Goal: Information Seeking & Learning: Learn about a topic

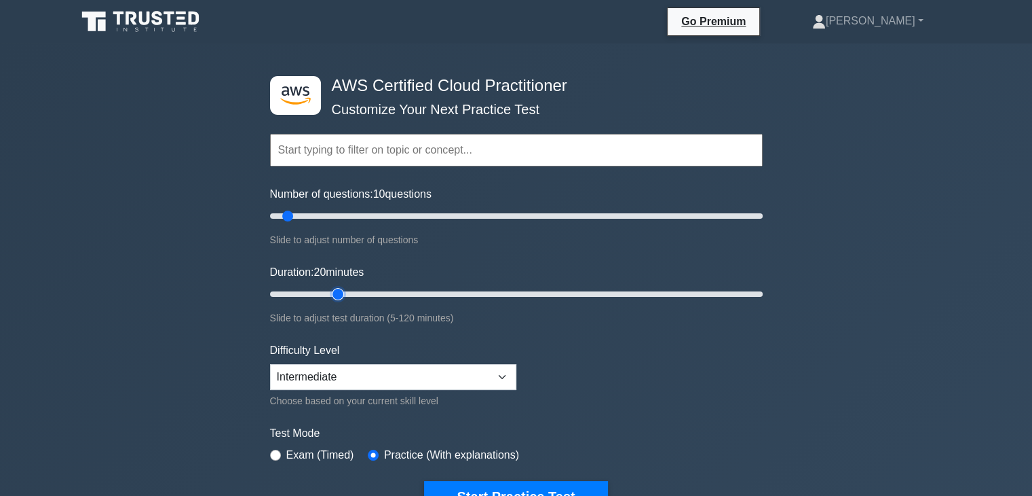
type input "20"
click at [343, 289] on input "Duration: 20 minutes" at bounding box center [516, 294] width 493 height 16
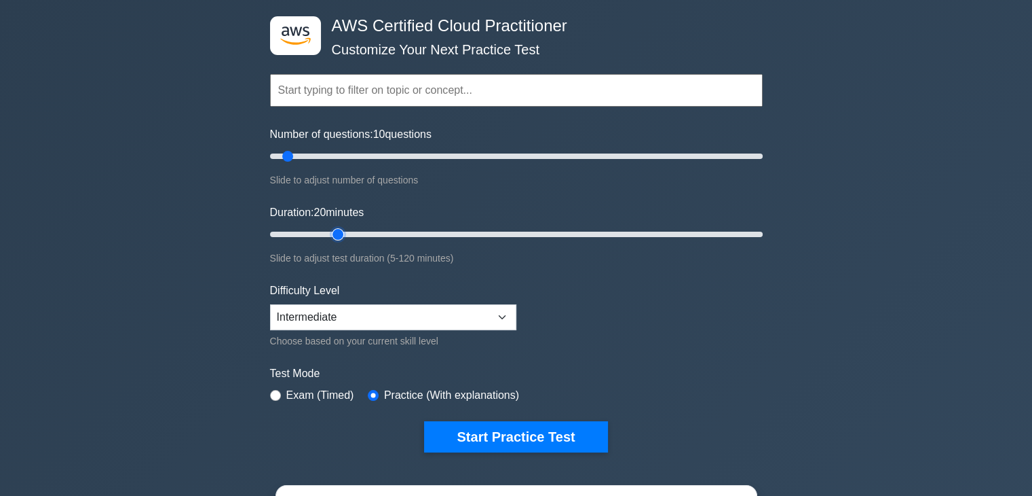
scroll to position [64, 0]
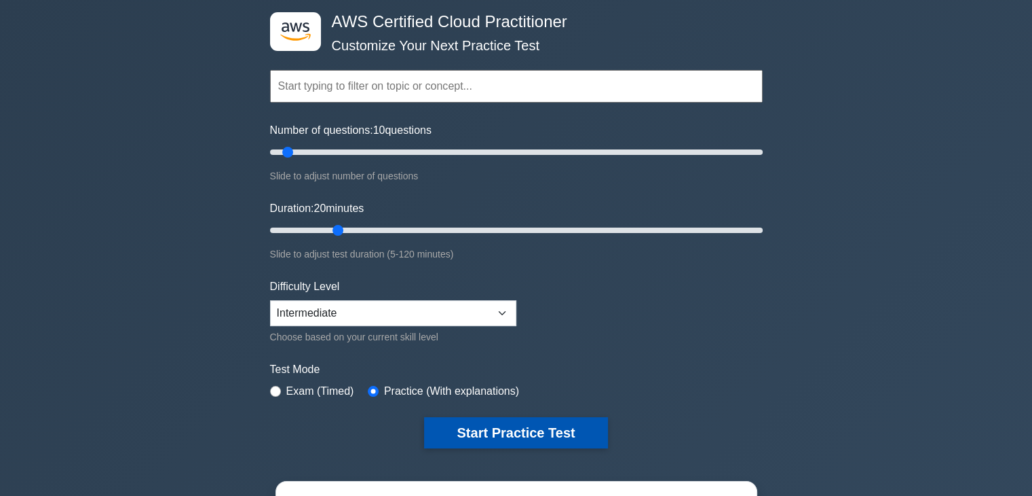
click at [517, 442] on button "Start Practice Test" at bounding box center [515, 432] width 183 height 31
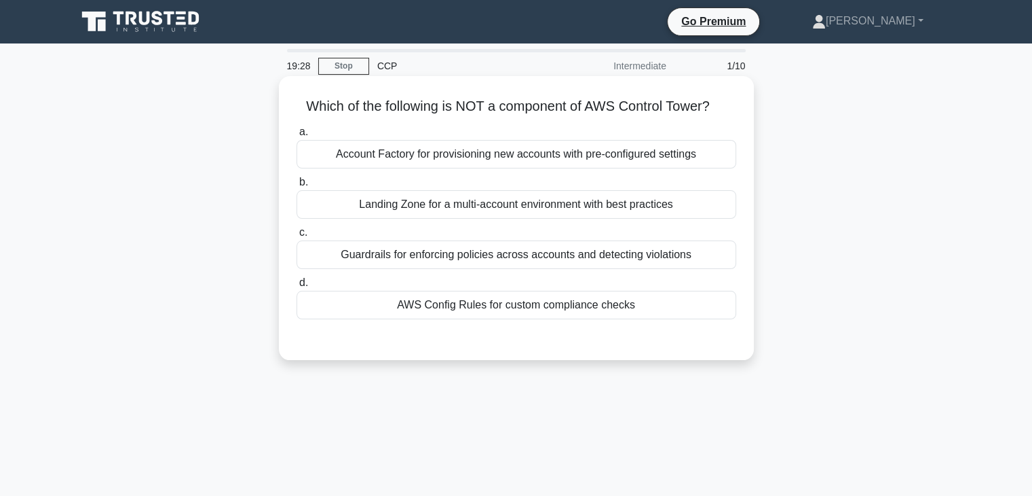
click at [558, 316] on div "AWS Config Rules for custom compliance checks" at bounding box center [517, 305] width 440 height 29
click at [297, 287] on input "d. AWS Config Rules for custom compliance checks" at bounding box center [297, 282] width 0 height 9
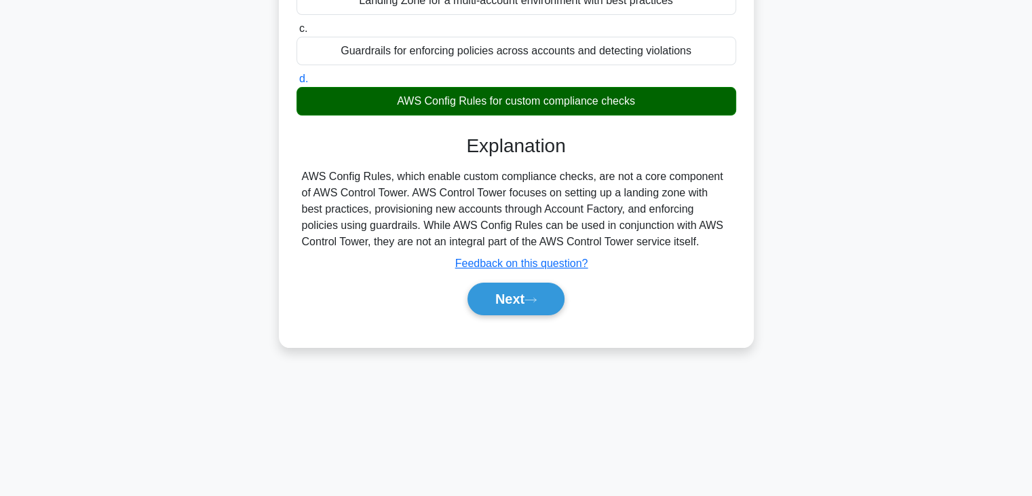
scroll to position [238, 0]
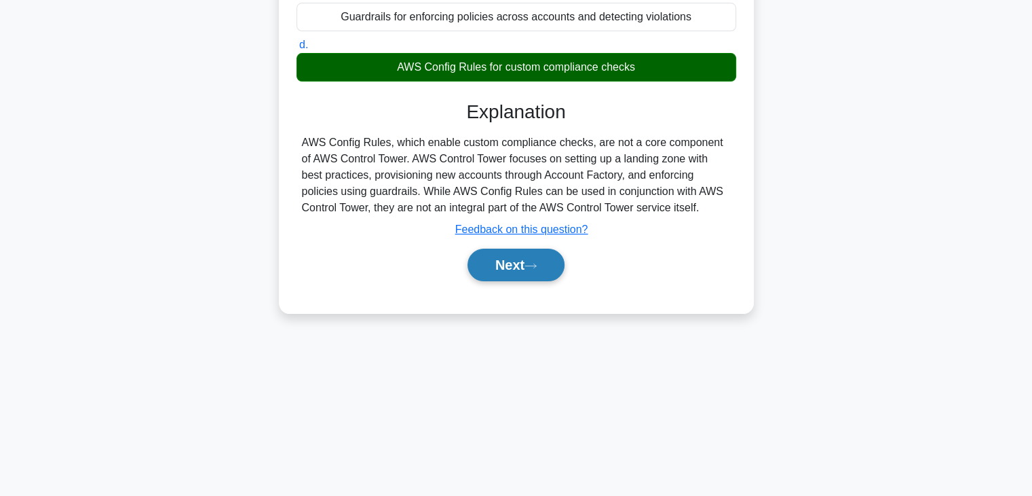
click at [529, 269] on button "Next" at bounding box center [516, 264] width 97 height 33
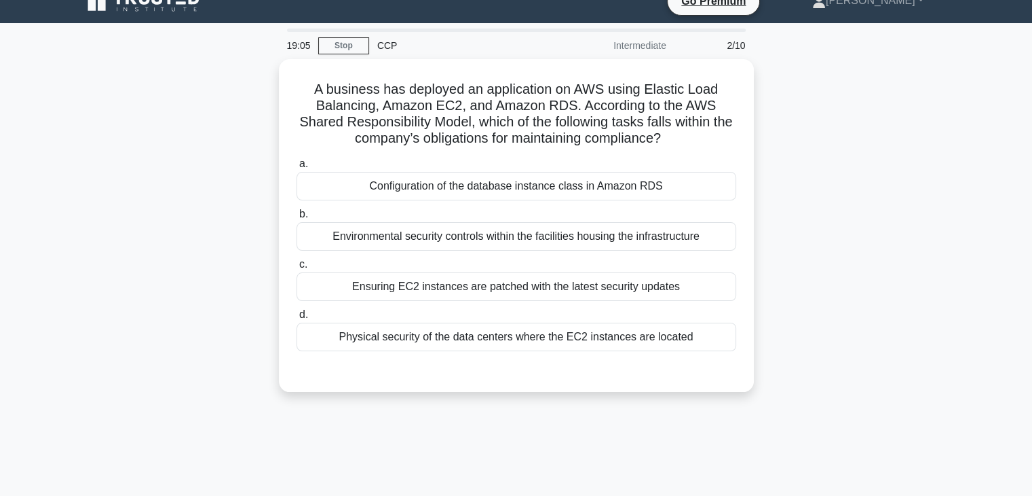
scroll to position [0, 0]
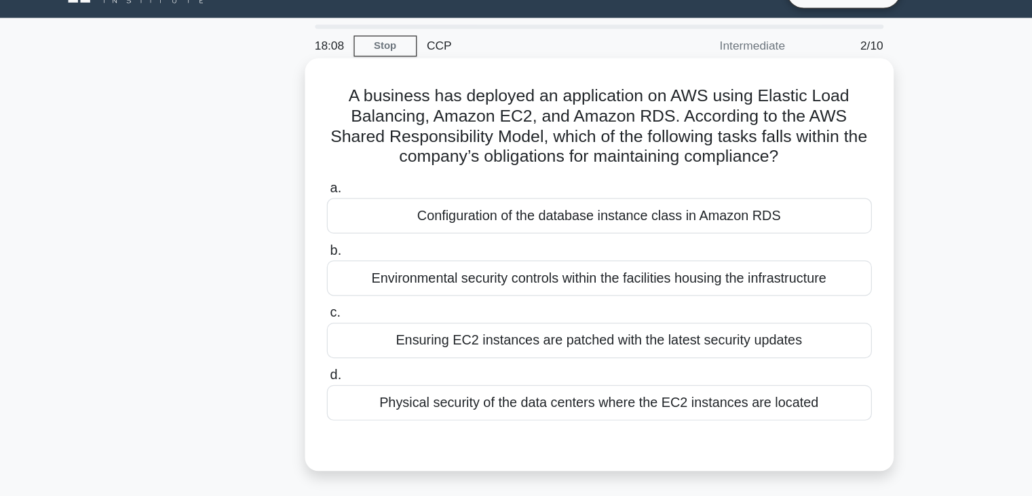
click at [485, 305] on div "Ensuring EC2 instances are patched with the latest security updates" at bounding box center [517, 303] width 440 height 29
click at [297, 286] on input "c. Ensuring EC2 instances are patched with the latest security updates" at bounding box center [297, 281] width 0 height 9
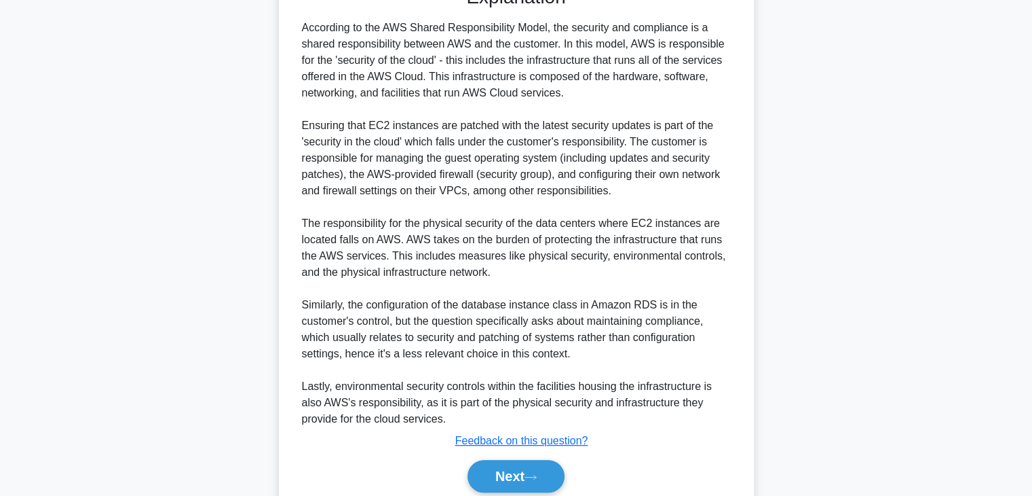
scroll to position [455, 0]
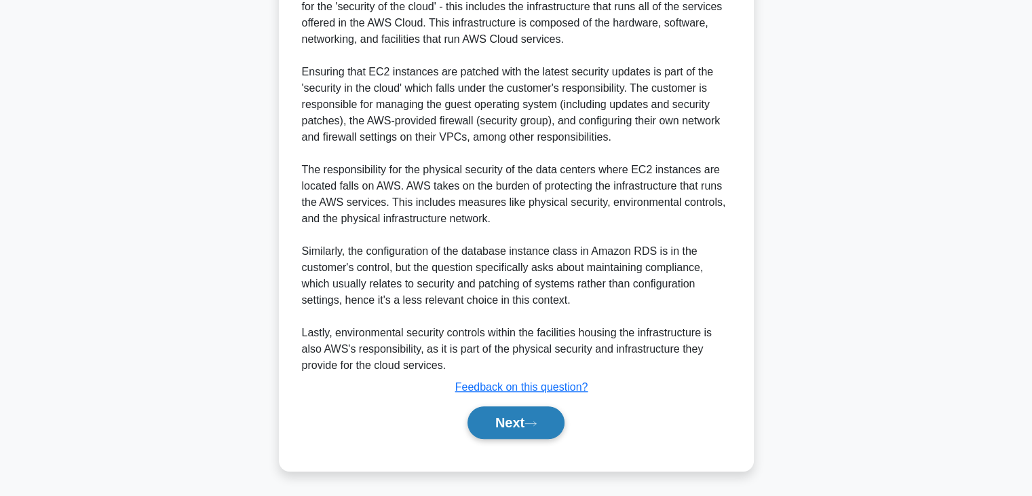
click at [484, 435] on button "Next" at bounding box center [516, 422] width 97 height 33
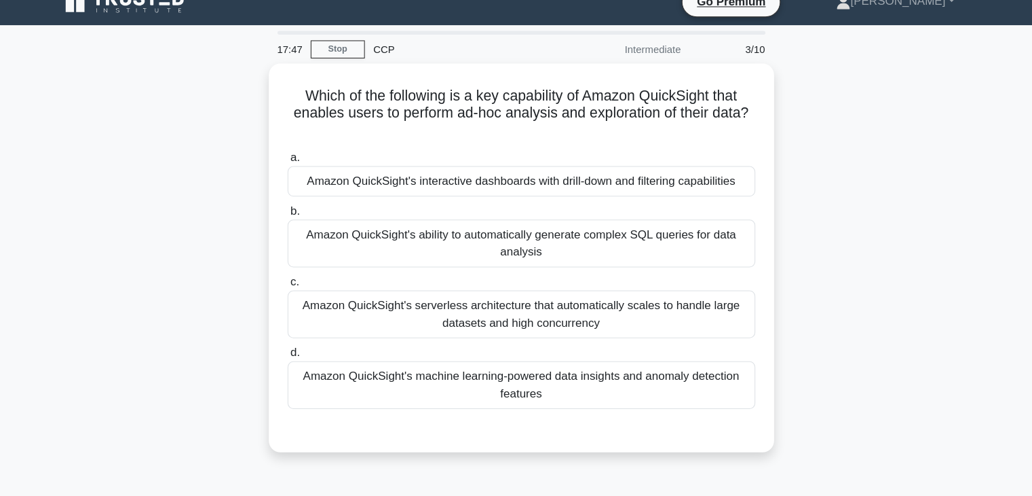
scroll to position [2, 0]
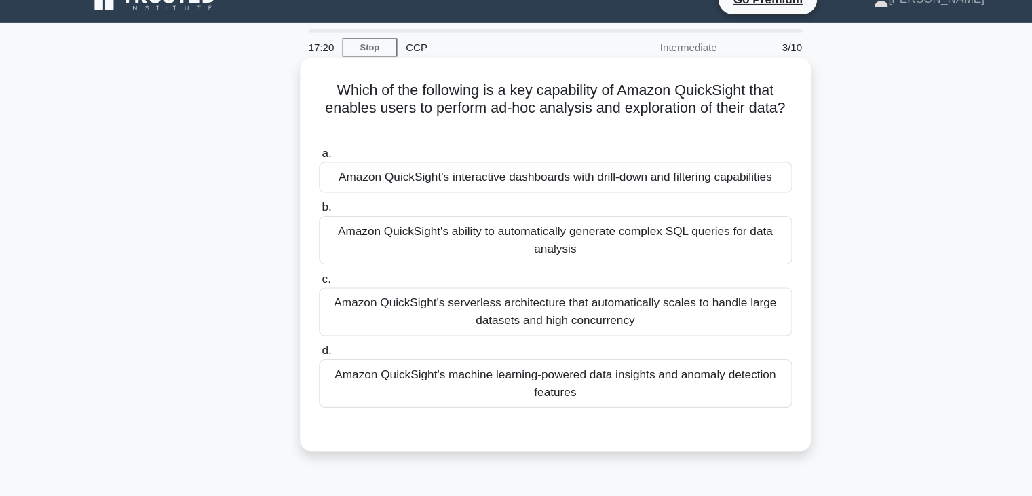
click at [604, 240] on div "Amazon QuickSight's ability to automatically generate complex SQL queries for d…" at bounding box center [517, 243] width 440 height 45
click at [297, 217] on input "b. Amazon QuickSight's ability to automatically generate complex SQL queries fo…" at bounding box center [297, 212] width 0 height 9
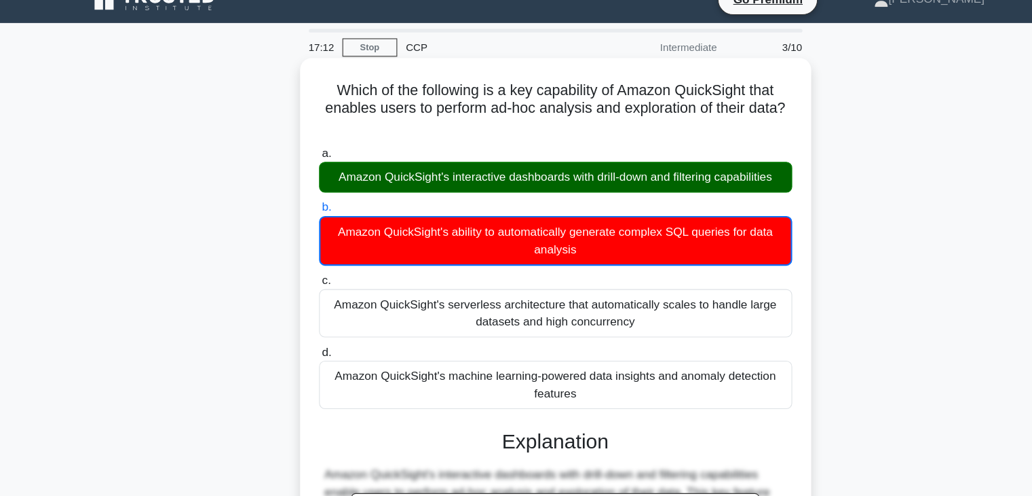
drag, startPoint x: 409, startPoint y: 186, endPoint x: 291, endPoint y: 189, distance: 117.5
click at [291, 189] on div "a. Amazon QuickSight's interactive dashboards with drill-down and filtering cap…" at bounding box center [516, 176] width 456 height 45
copy div "Amazon QuickSight's"
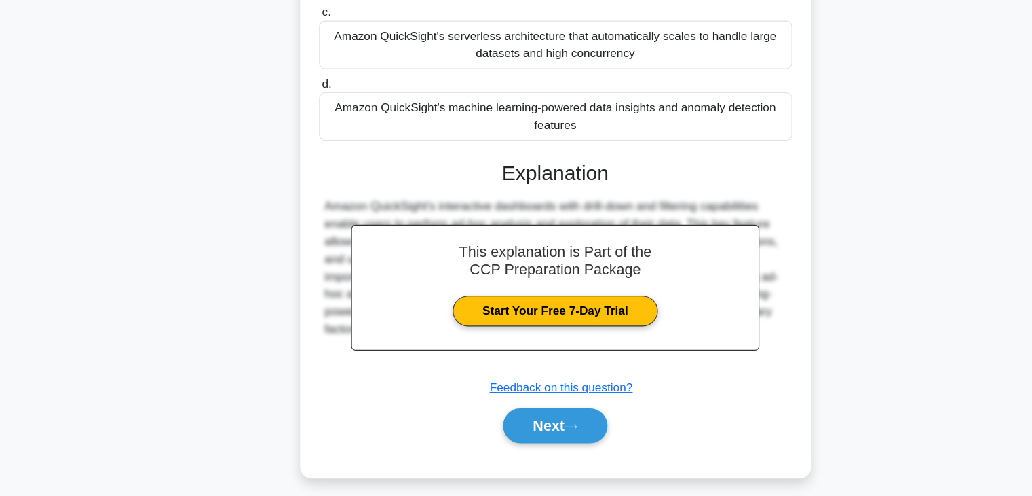
scroll to position [244, 0]
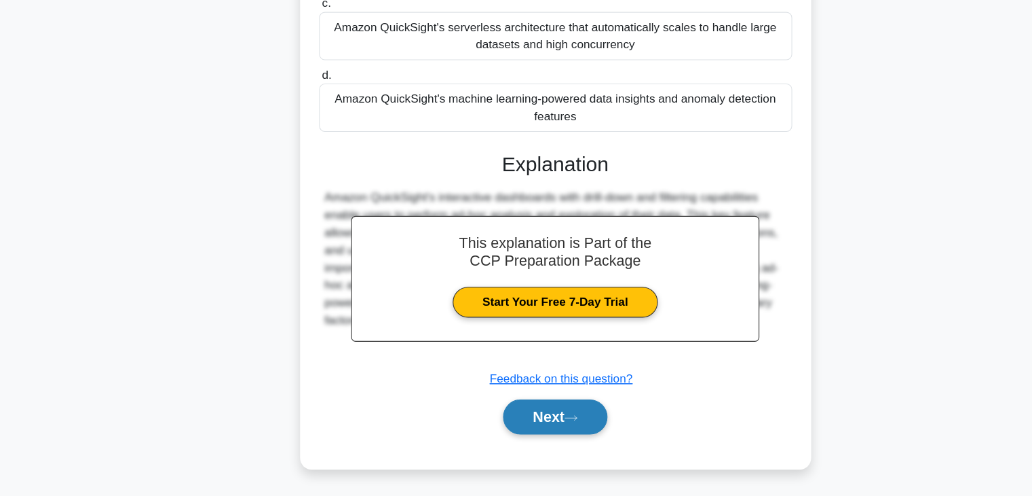
click at [527, 427] on button "Next" at bounding box center [516, 422] width 97 height 33
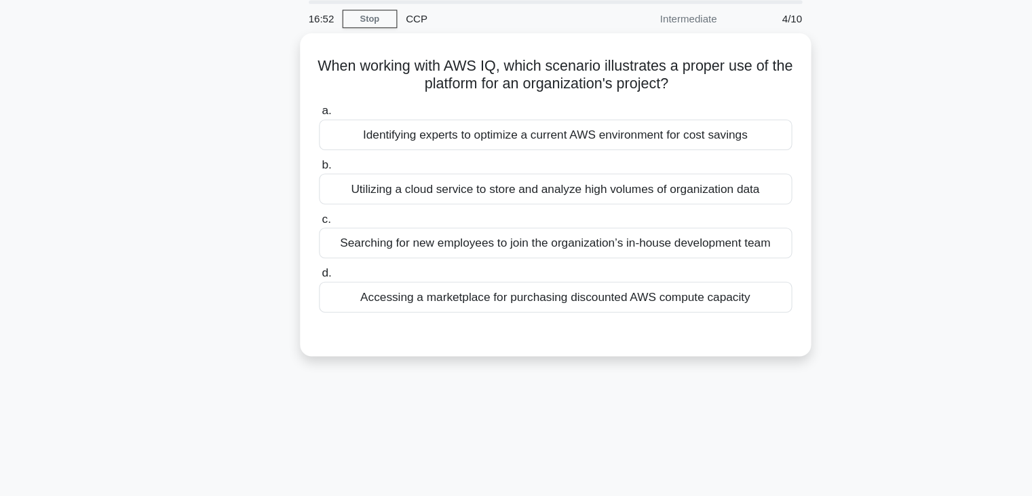
scroll to position [47, 0]
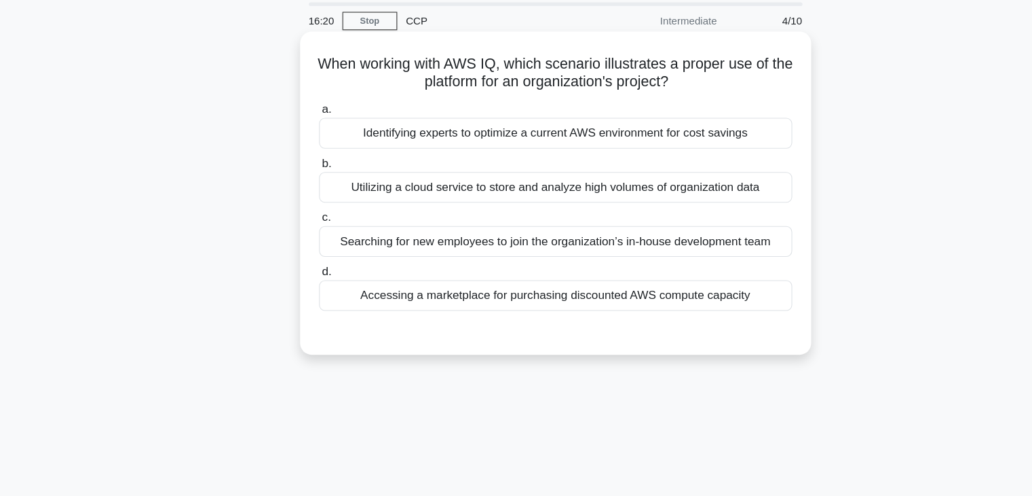
click at [464, 223] on div "Searching for new employees to join the organization’s in-house development team" at bounding box center [517, 224] width 440 height 29
click at [297, 206] on input "c. Searching for new employees to join the organization’s in-house development …" at bounding box center [297, 202] width 0 height 9
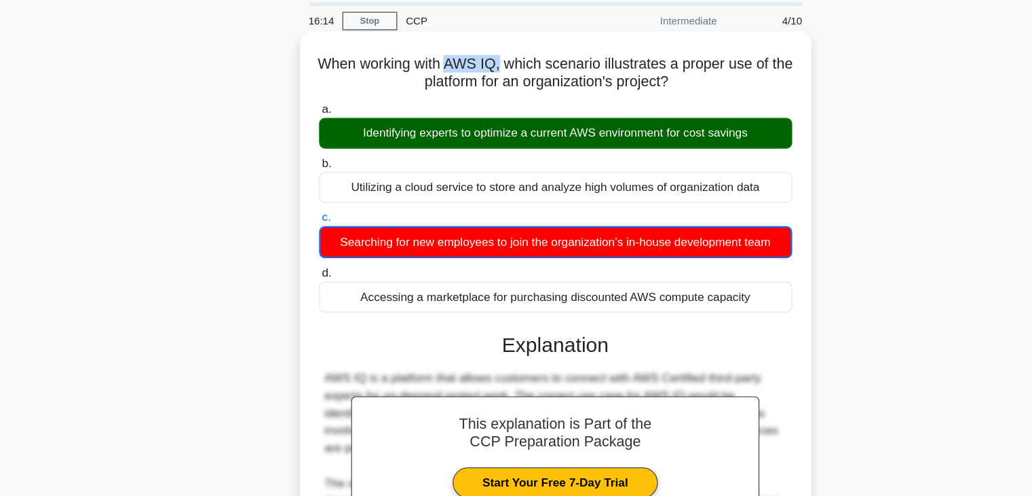
drag, startPoint x: 474, startPoint y: 59, endPoint x: 425, endPoint y: 63, distance: 49.0
click at [425, 63] on h5 "When working with AWS IQ, which scenario illustrates a proper use of the platfo…" at bounding box center [516, 68] width 443 height 34
copy h5 "AWS IQ,"
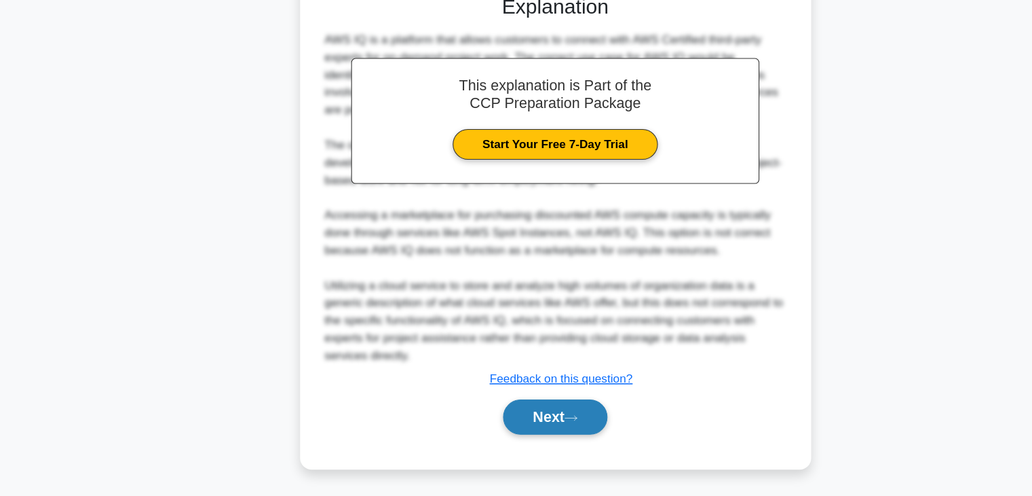
click at [502, 414] on button "Next" at bounding box center [516, 422] width 97 height 33
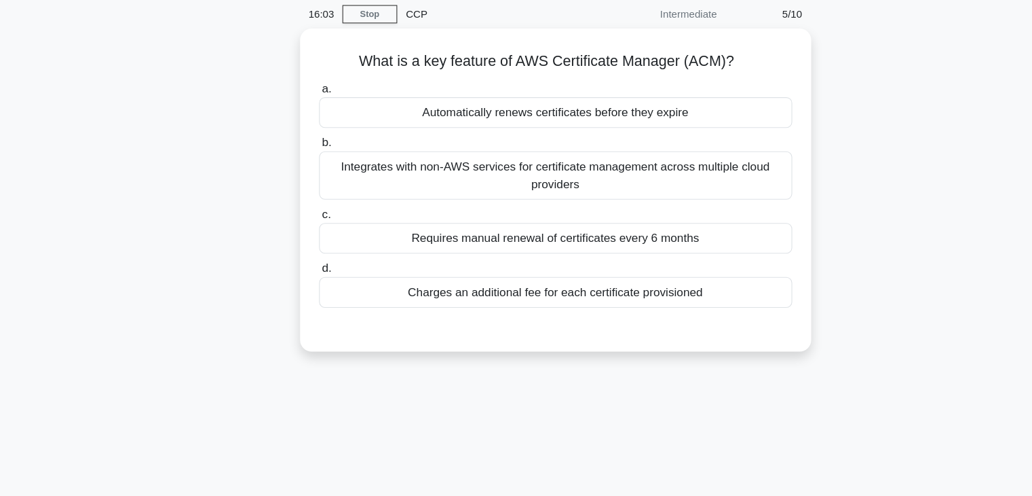
scroll to position [47, 0]
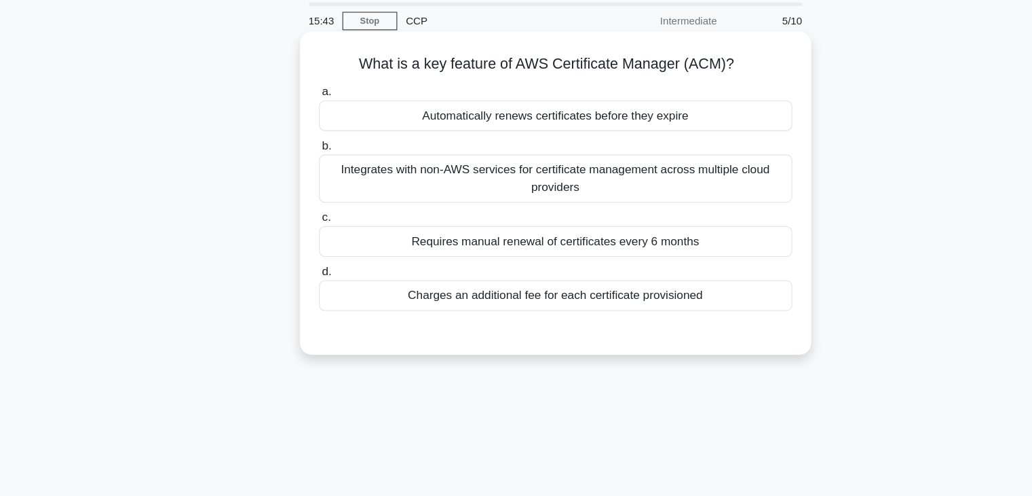
click at [531, 108] on div "Automatically renews certificates before they expire" at bounding box center [517, 107] width 440 height 29
click at [297, 90] on input "a. Automatically renews certificates before they expire" at bounding box center [297, 85] width 0 height 9
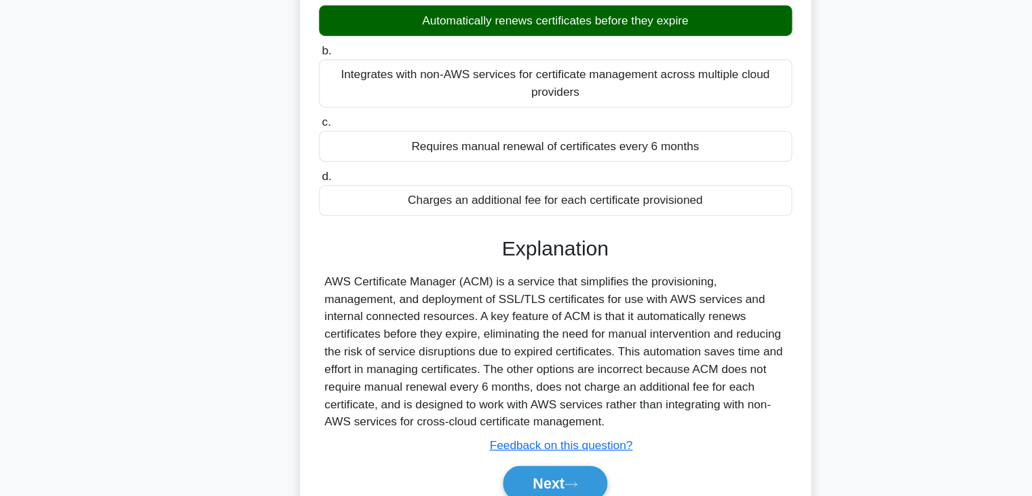
scroll to position [102, 0]
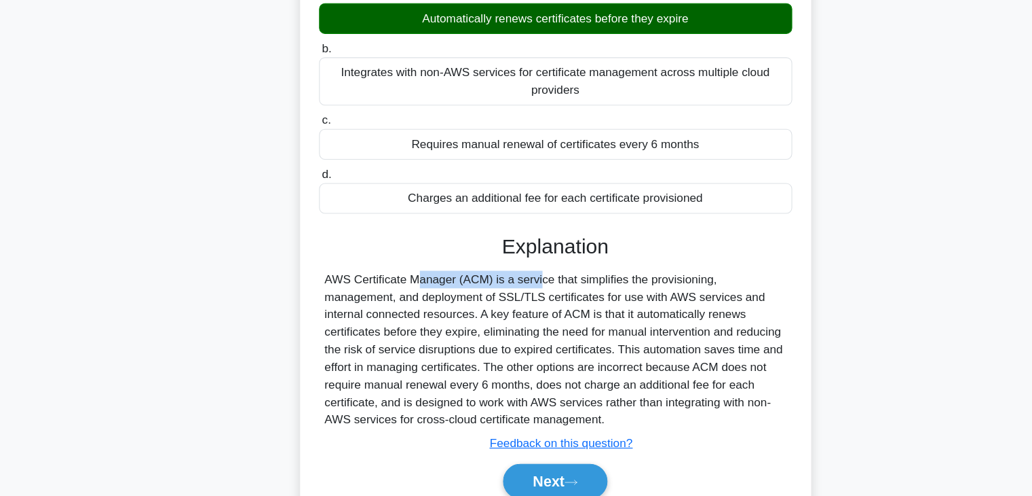
drag, startPoint x: 420, startPoint y: 297, endPoint x: 291, endPoint y: 299, distance: 129.7
click at [291, 299] on div "What is a key feature of AWS Certificate Manager (ACM)? .spinner_0XTQ{transform…" at bounding box center [516, 252] width 464 height 545
copy div "AWS Certificate Manager"
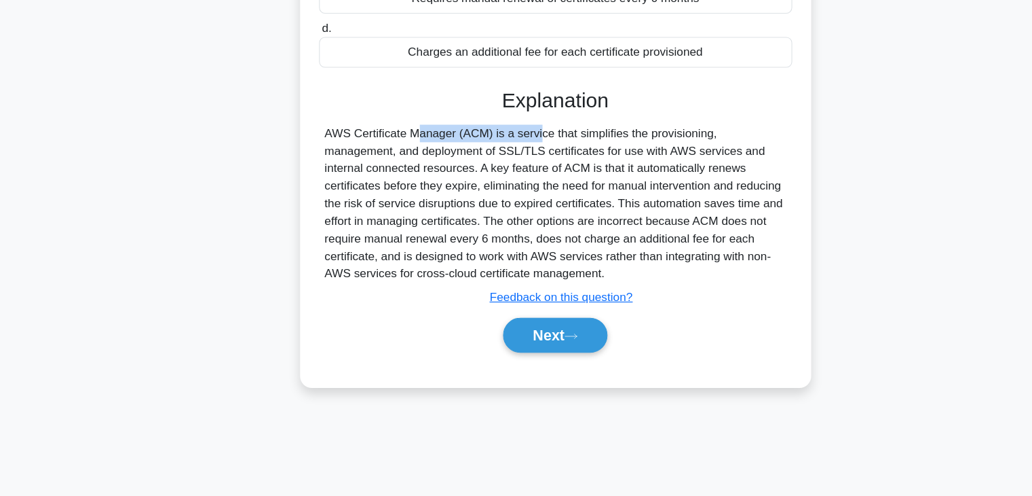
scroll to position [238, 0]
click at [537, 339] on button "Next" at bounding box center [516, 346] width 97 height 33
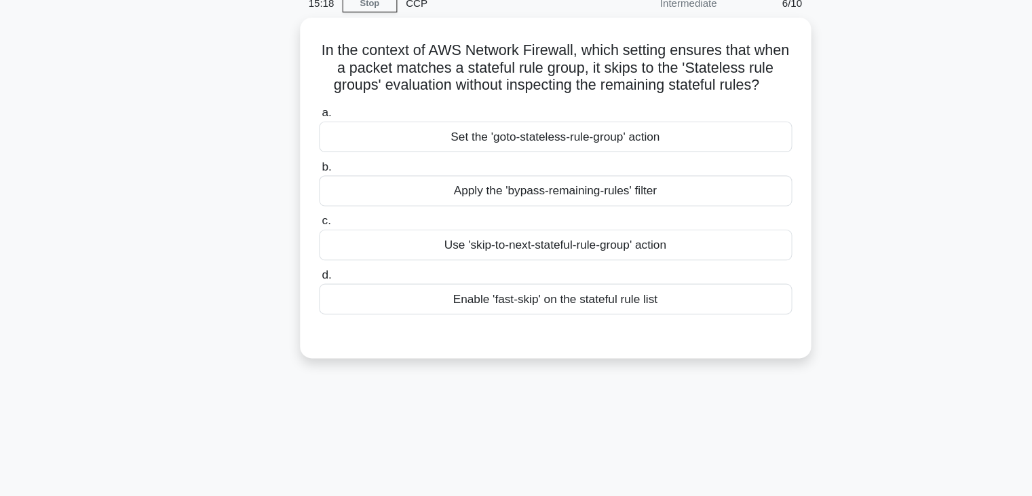
scroll to position [0, 0]
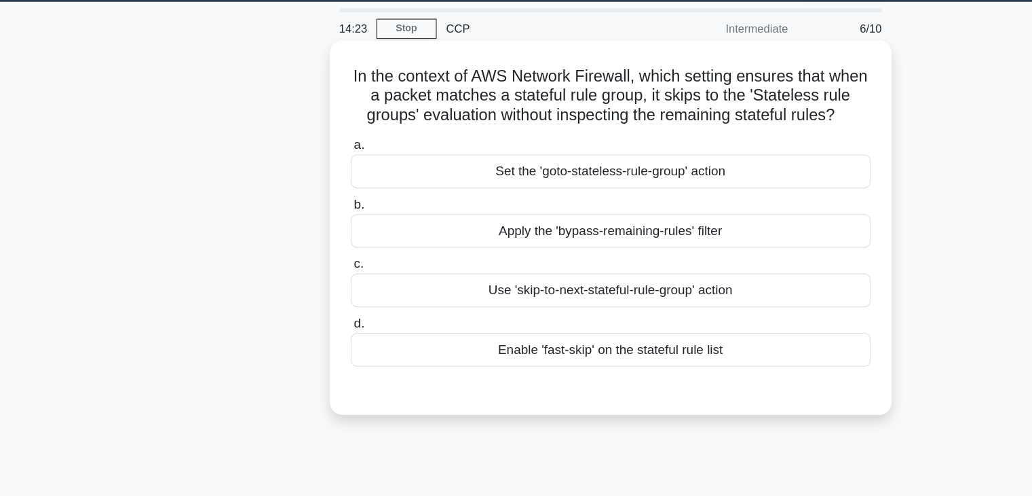
click at [475, 251] on div "Apply the 'bypass-remaining-rules' filter" at bounding box center [517, 237] width 440 height 29
click at [297, 219] on input "b. Apply the 'bypass-remaining-rules' filter" at bounding box center [297, 214] width 0 height 9
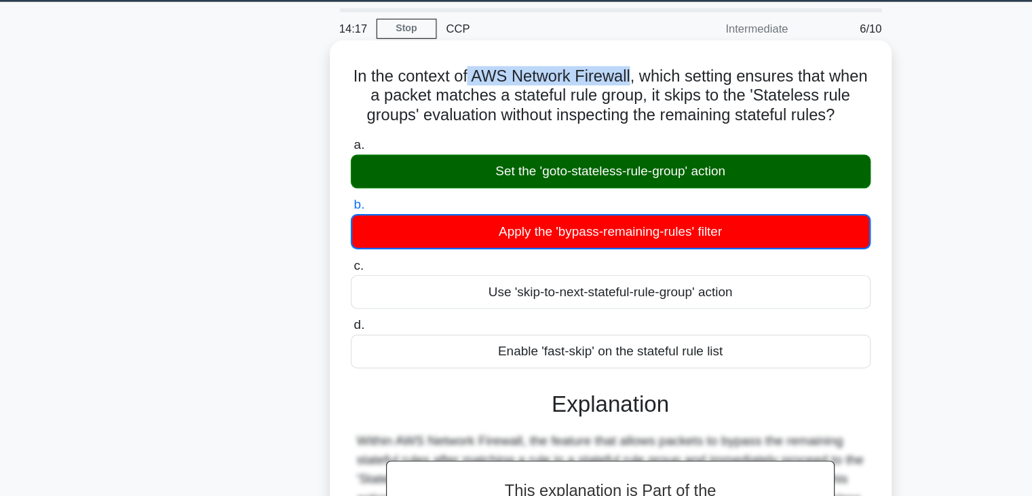
drag, startPoint x: 411, startPoint y: 108, endPoint x: 554, endPoint y: 102, distance: 142.6
click at [554, 102] on h5 "In the context of AWS Network Firewall, which setting ensures that when a packe…" at bounding box center [516, 123] width 443 height 50
copy h5 "AWS Network Firewall"
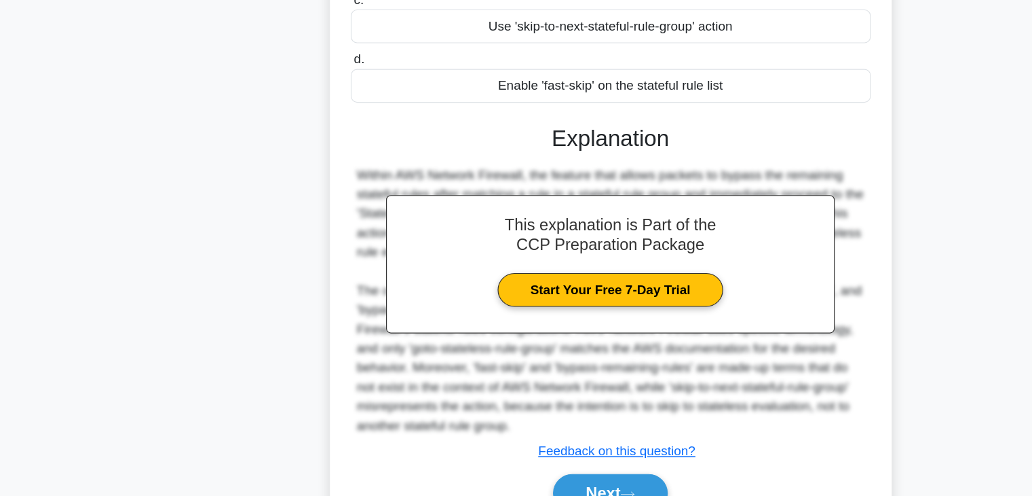
scroll to position [277, 0]
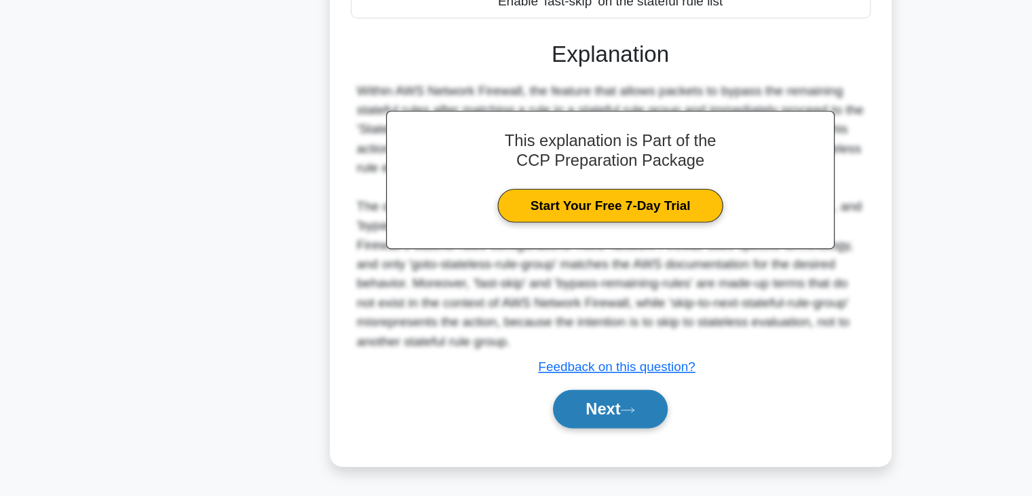
click at [510, 424] on button "Next" at bounding box center [516, 421] width 97 height 33
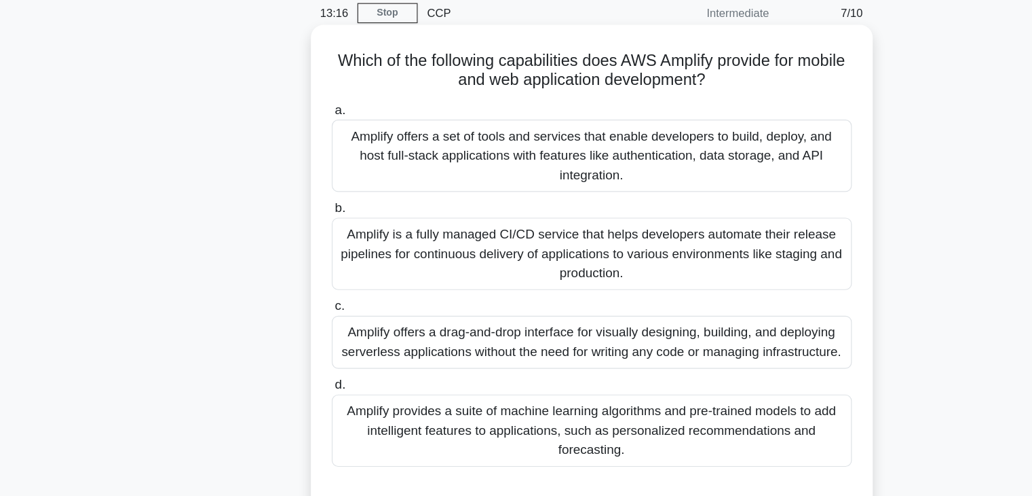
scroll to position [34, 0]
click at [491, 164] on div "Amplify offers a set of tools and services that enable developers to build, dep…" at bounding box center [517, 152] width 440 height 61
click at [297, 119] on input "a. Amplify offers a set of tools and services that enable developers to build, …" at bounding box center [297, 114] width 0 height 9
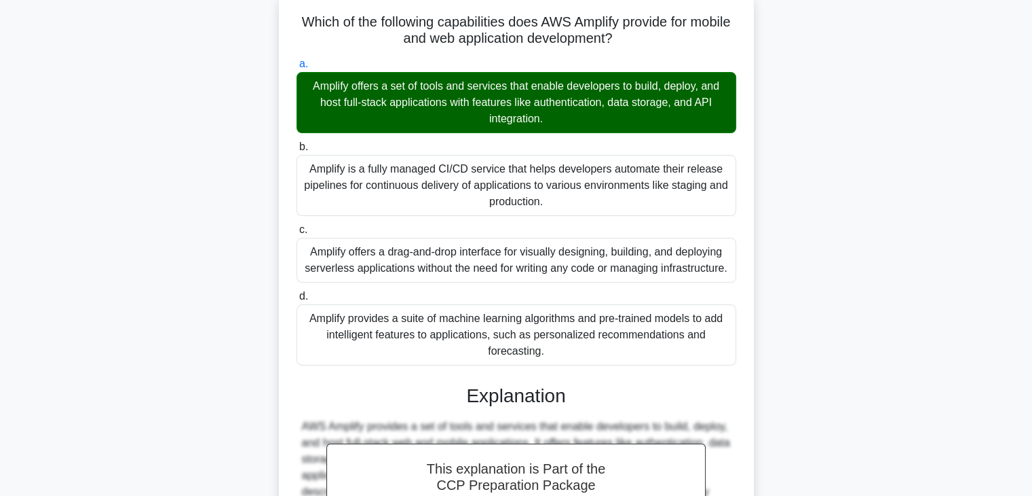
scroll to position [292, 0]
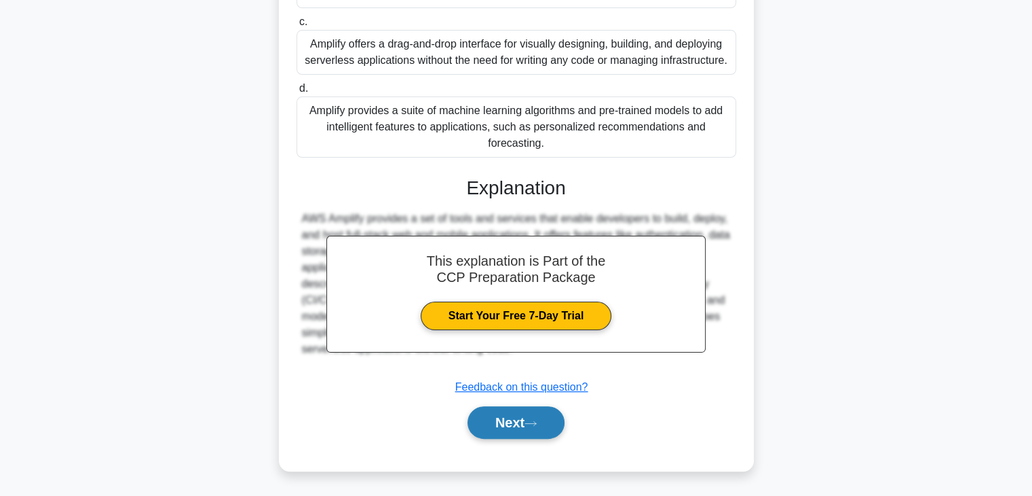
click at [500, 422] on button "Next" at bounding box center [516, 422] width 97 height 33
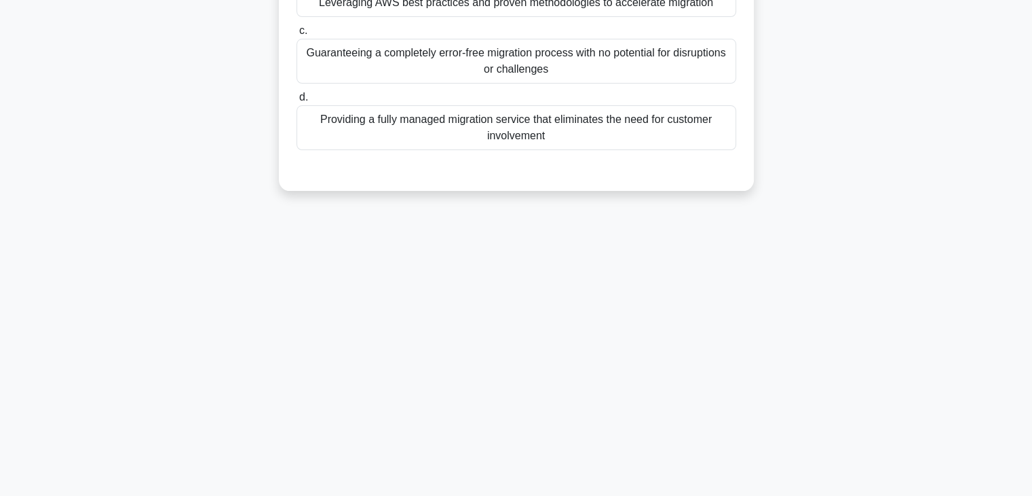
scroll to position [0, 0]
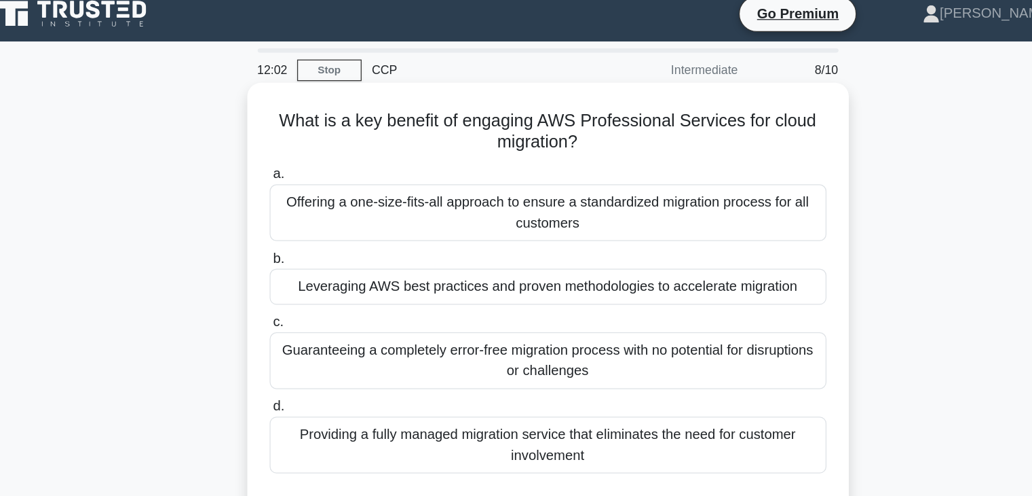
drag, startPoint x: 513, startPoint y: 280, endPoint x: 513, endPoint y: 291, distance: 10.9
click at [513, 291] on div "Guaranteeing a completely error-free migration process with no potential for di…" at bounding box center [517, 295] width 440 height 45
click at [297, 269] on input "c. Guaranteeing a completely error-free migration process with no potential for…" at bounding box center [297, 265] width 0 height 9
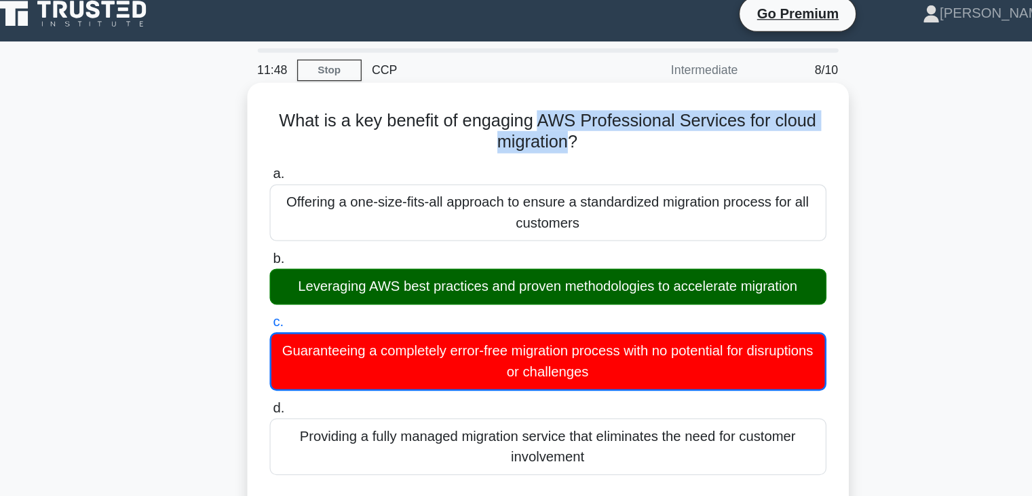
drag, startPoint x: 513, startPoint y: 107, endPoint x: 535, endPoint y: 126, distance: 28.9
click at [535, 126] on h5 "What is a key benefit of engaging AWS Professional Services for cloud migration…" at bounding box center [516, 115] width 443 height 34
copy h5 "AWS Professional Services for cloud migration"
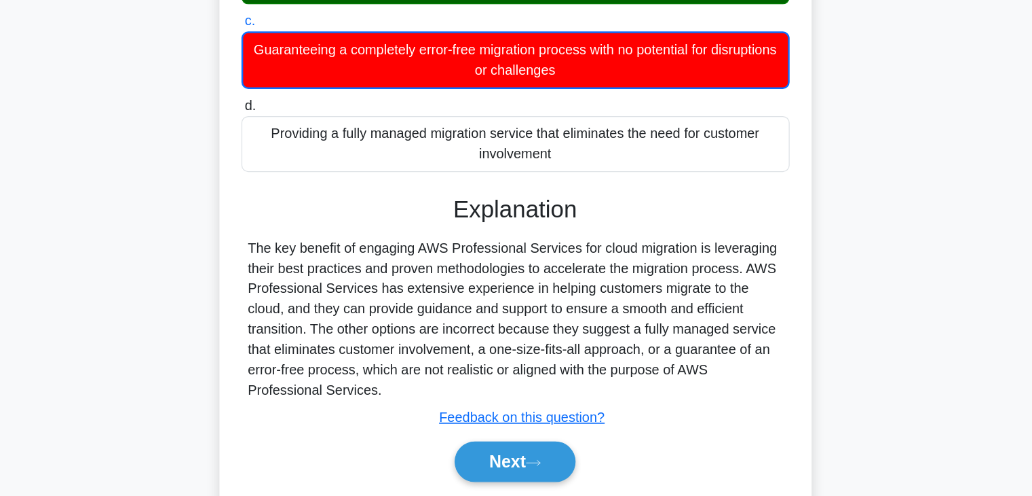
scroll to position [149, 0]
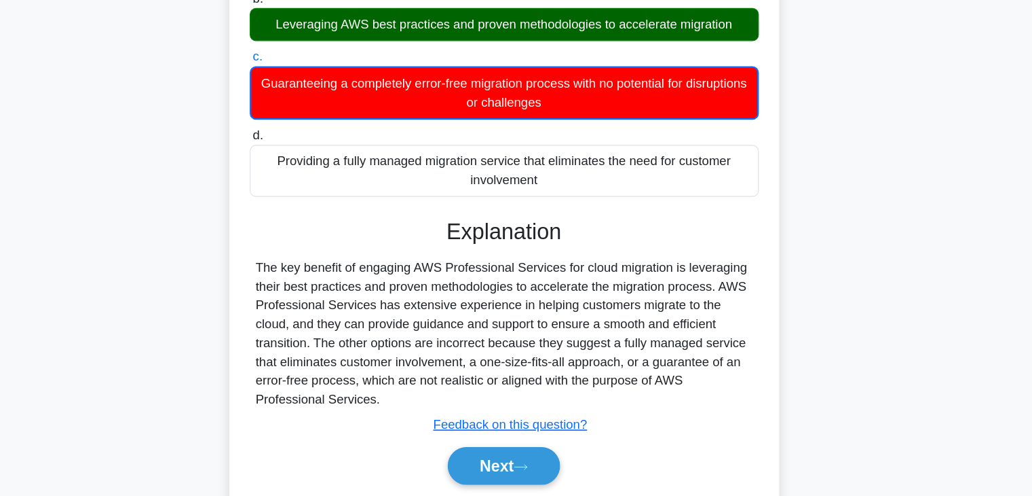
drag, startPoint x: 303, startPoint y: 282, endPoint x: 345, endPoint y: 406, distance: 131.4
click at [345, 406] on div "Explanation The key benefit of engaging AWS Professional Services for cloud mig…" at bounding box center [517, 373] width 440 height 235
copy div "The key benefit of engaging AWS Professional Services for cloud migration is le…"
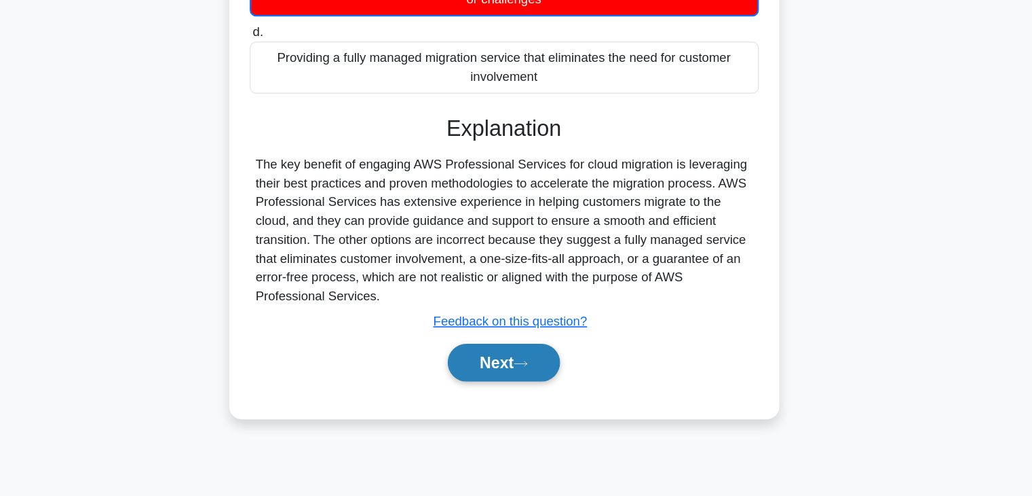
click at [543, 378] on button "Next" at bounding box center [516, 380] width 97 height 33
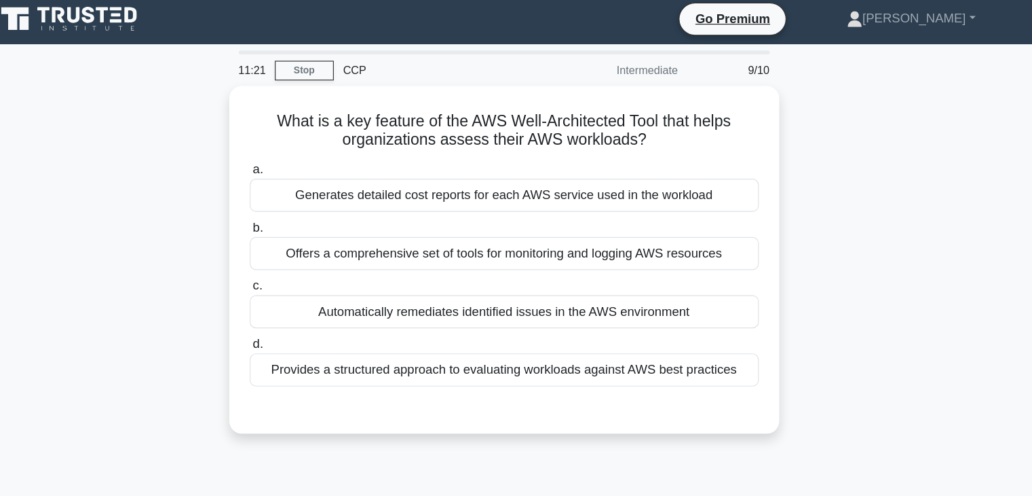
scroll to position [0, 0]
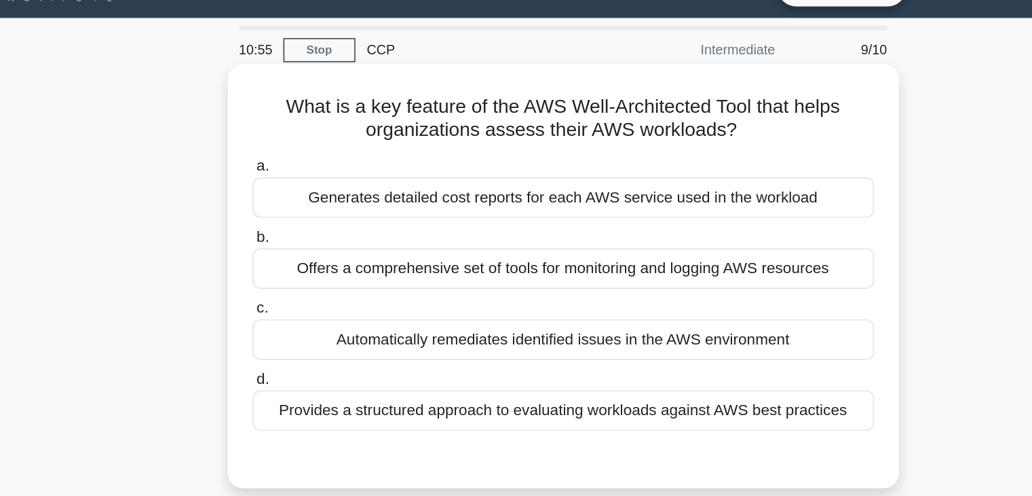
click at [454, 320] on div "Provides a structured approach to evaluating workloads against AWS best practic…" at bounding box center [517, 321] width 440 height 29
click at [297, 303] on input "d. Provides a structured approach to evaluating workloads against AWS best prac…" at bounding box center [297, 299] width 0 height 9
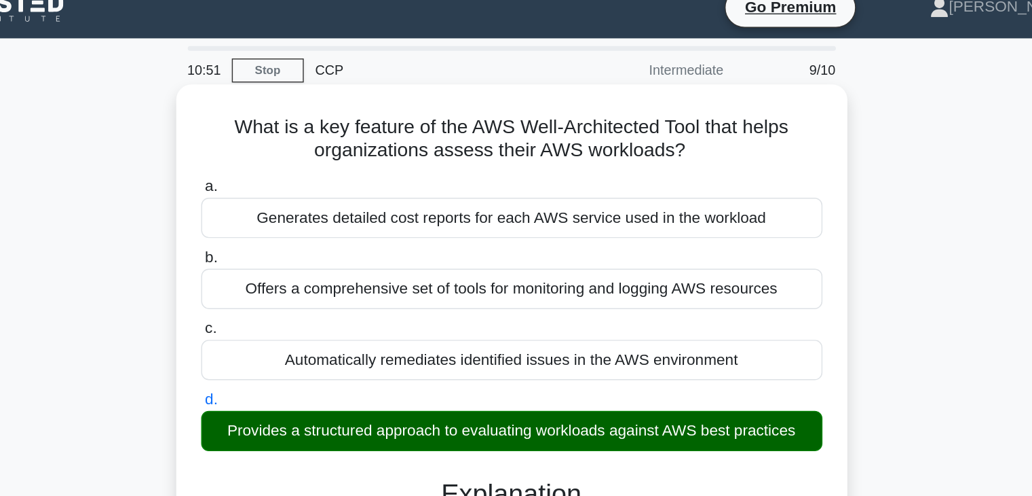
scroll to position [10, 0]
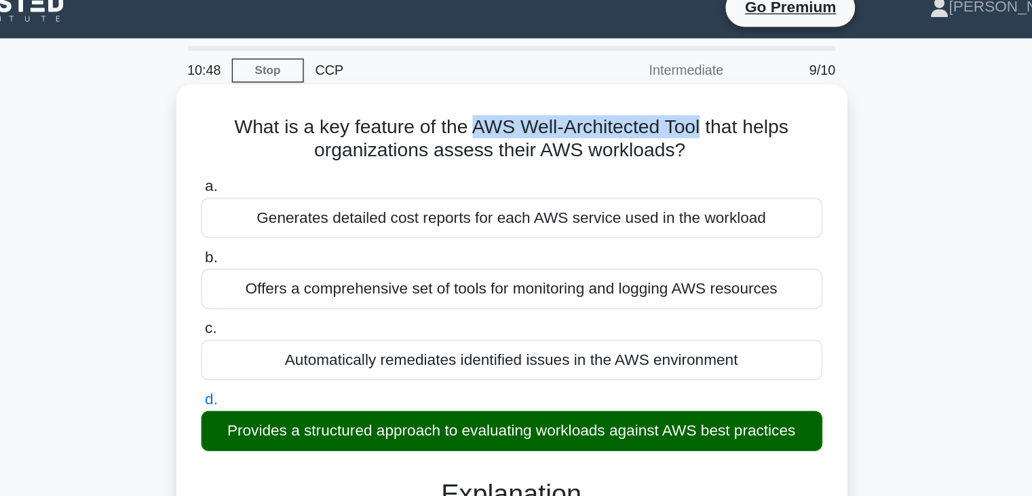
drag, startPoint x: 488, startPoint y: 95, endPoint x: 654, endPoint y: 101, distance: 165.7
click at [654, 101] on h5 "What is a key feature of the AWS Well-Architected Tool that helps organizations…" at bounding box center [516, 105] width 443 height 34
copy h5 "AWS Well-Architected Tool"
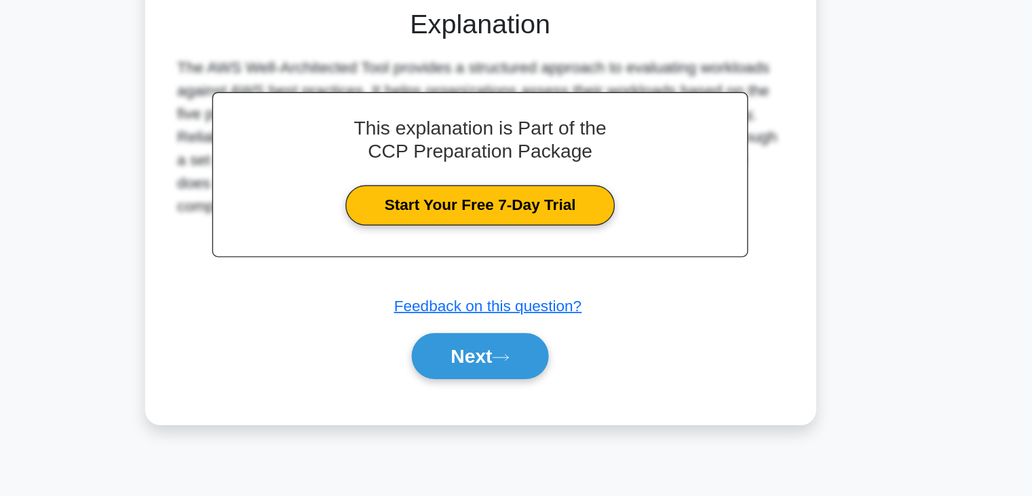
scroll to position [205, 0]
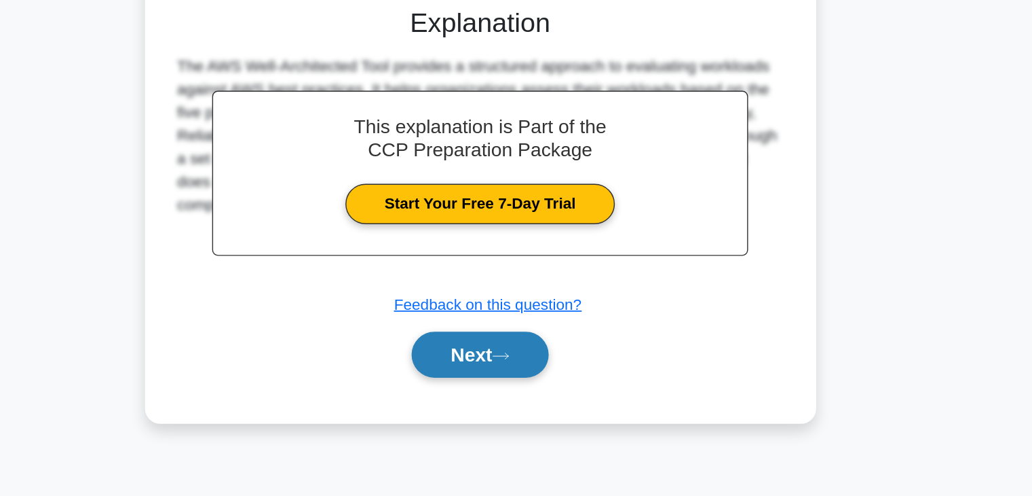
click at [532, 405] on button "Next" at bounding box center [516, 395] width 97 height 33
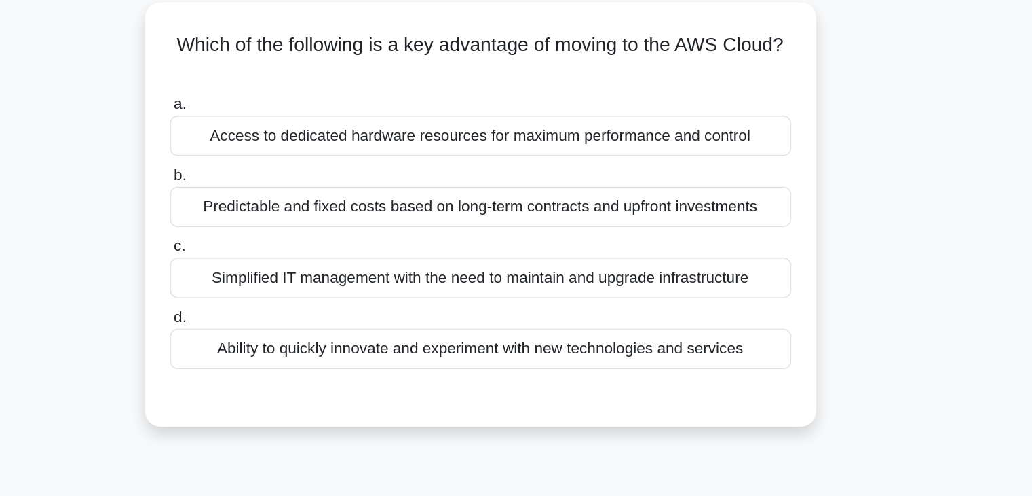
scroll to position [0, 0]
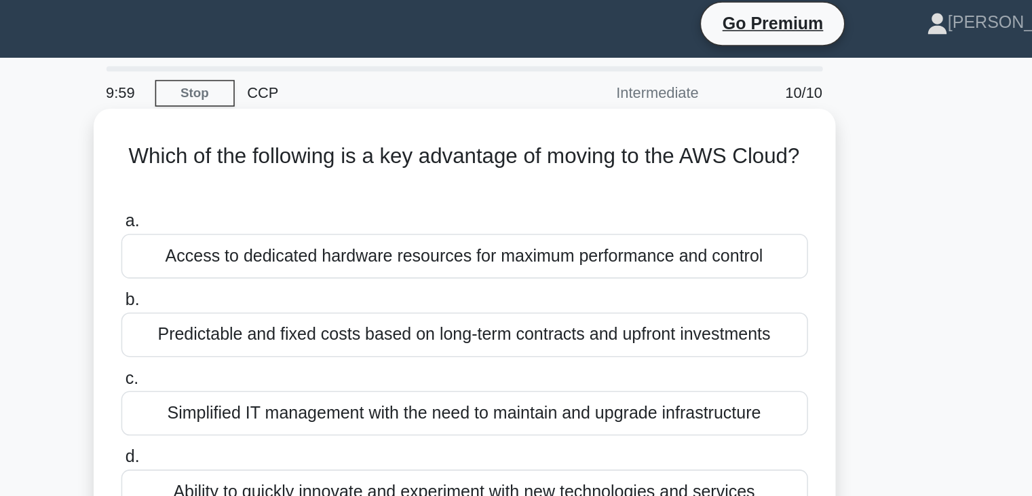
click at [493, 170] on div "Access to dedicated hardware resources for maximum performance and control" at bounding box center [517, 170] width 440 height 29
click at [297, 153] on input "a. Access to dedicated hardware resources for maximum performance and control" at bounding box center [297, 148] width 0 height 9
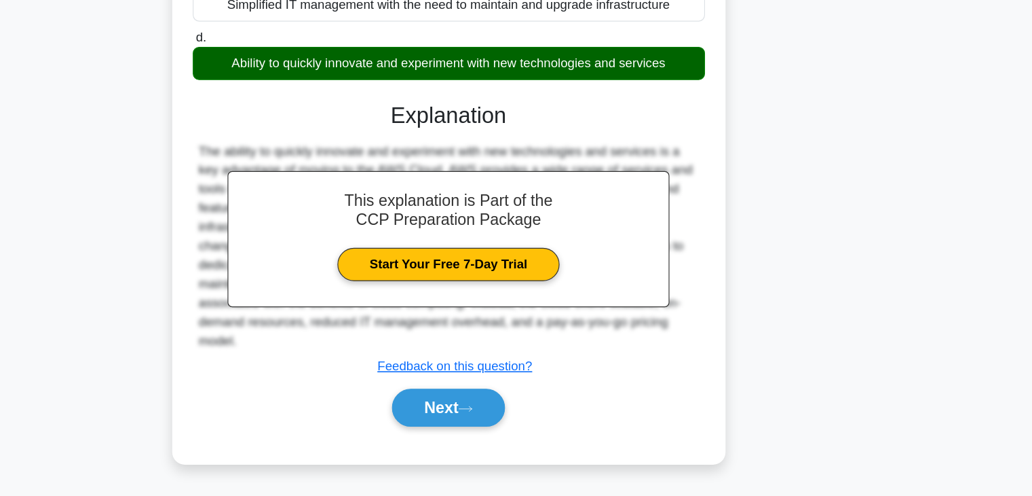
scroll to position [238, 0]
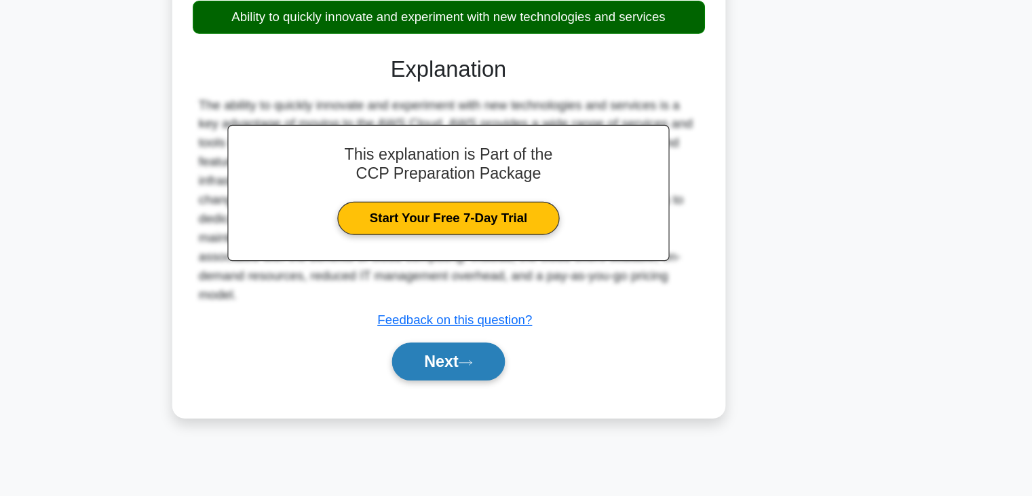
click at [515, 384] on button "Next" at bounding box center [516, 380] width 97 height 33
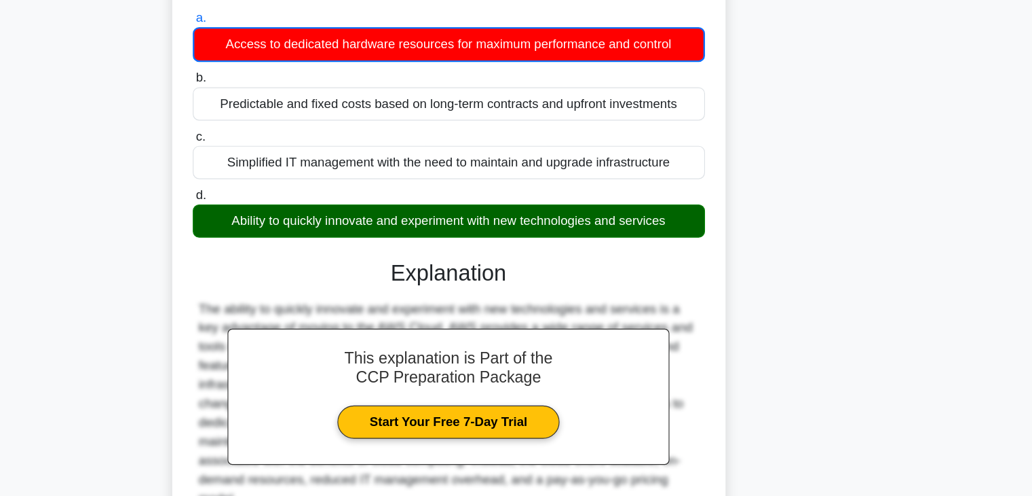
scroll to position [132, 0]
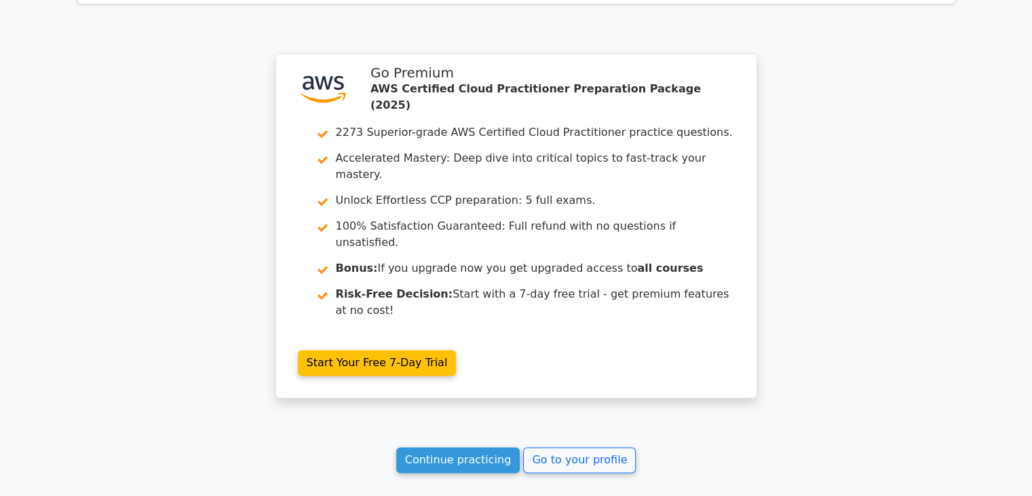
scroll to position [2052, 0]
